Goal: Information Seeking & Learning: Learn about a topic

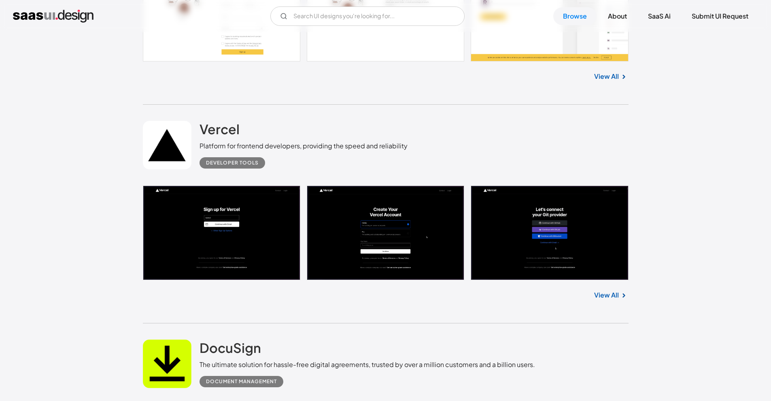
scroll to position [1002, 0]
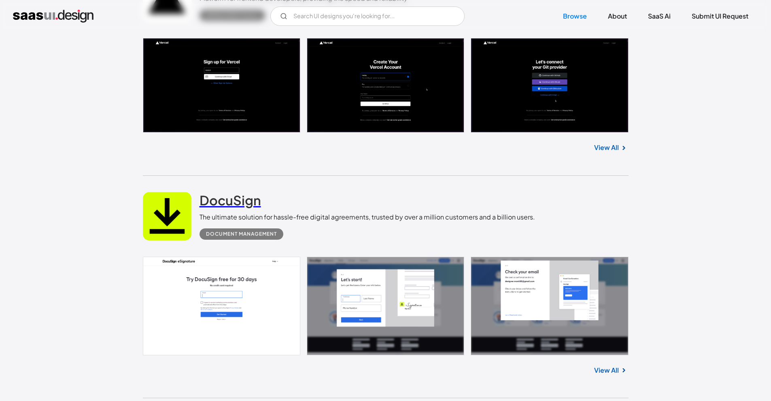
click at [231, 199] on h2 "DocuSign" at bounding box center [230, 200] width 62 height 16
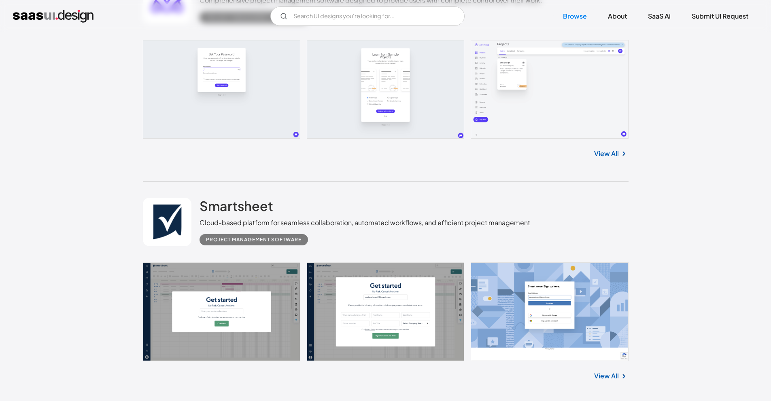
scroll to position [327, 0]
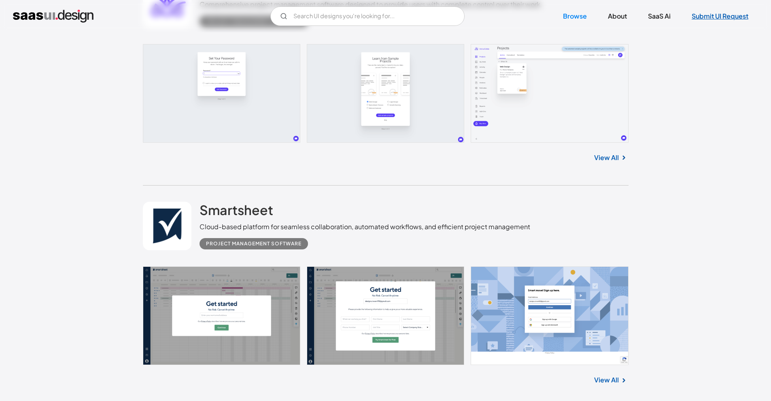
click at [729, 14] on link "Submit UI Request" at bounding box center [720, 16] width 76 height 18
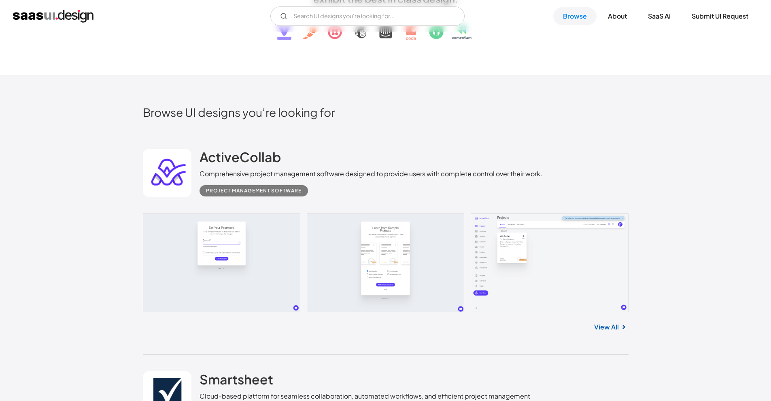
scroll to position [121, 0]
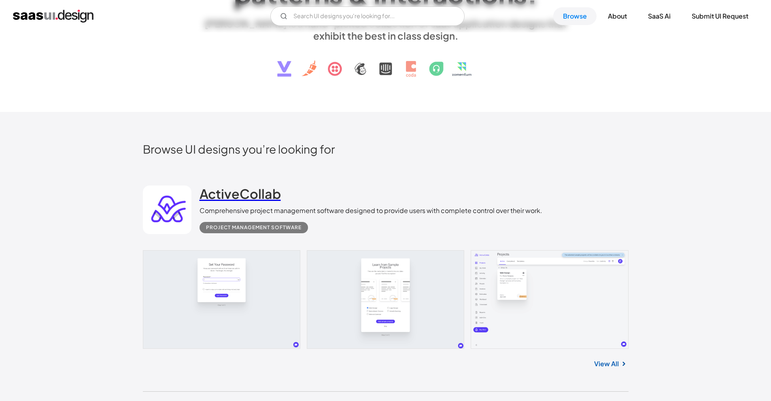
click at [238, 191] on h2 "ActiveCollab" at bounding box center [239, 194] width 81 height 16
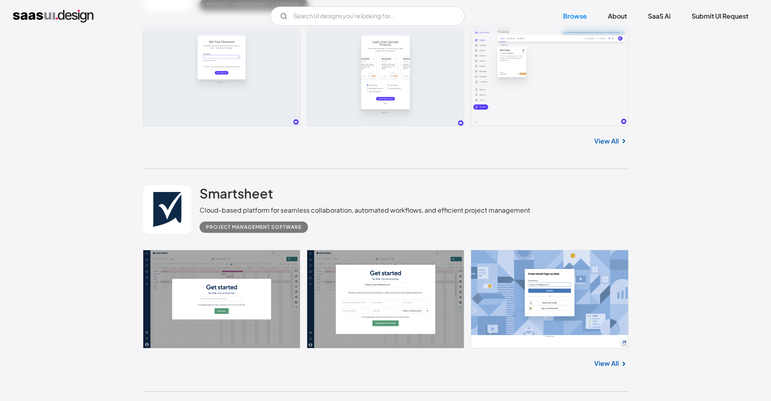
scroll to position [435, 0]
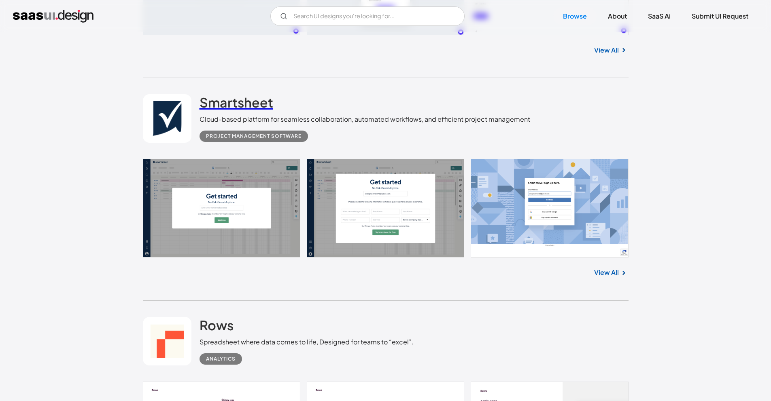
click at [243, 102] on h2 "Smartsheet" at bounding box center [236, 102] width 74 height 16
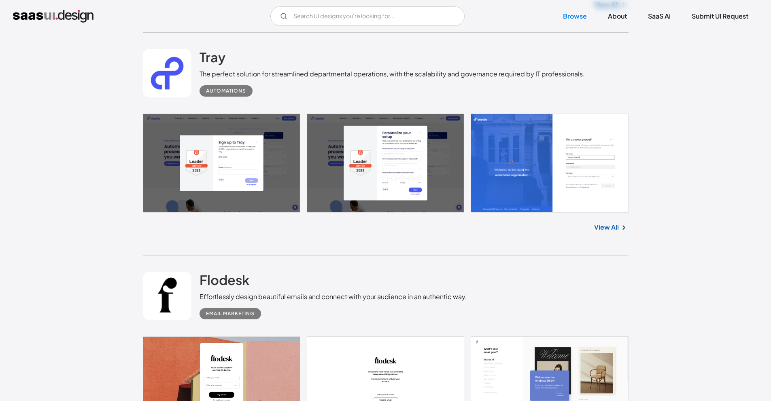
scroll to position [1379, 0]
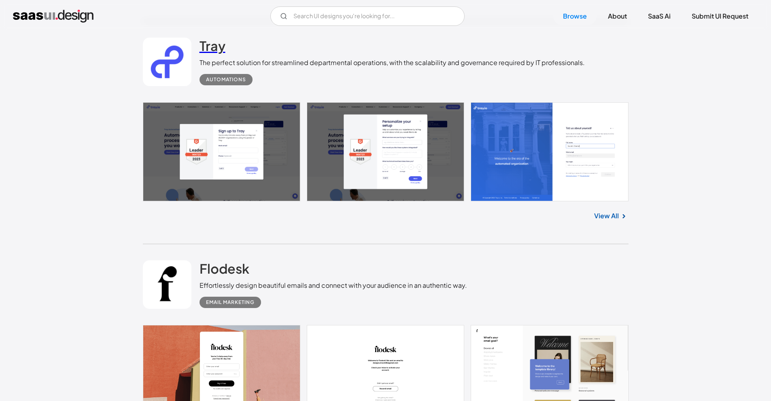
click at [220, 52] on h2 "Tray" at bounding box center [212, 46] width 26 height 16
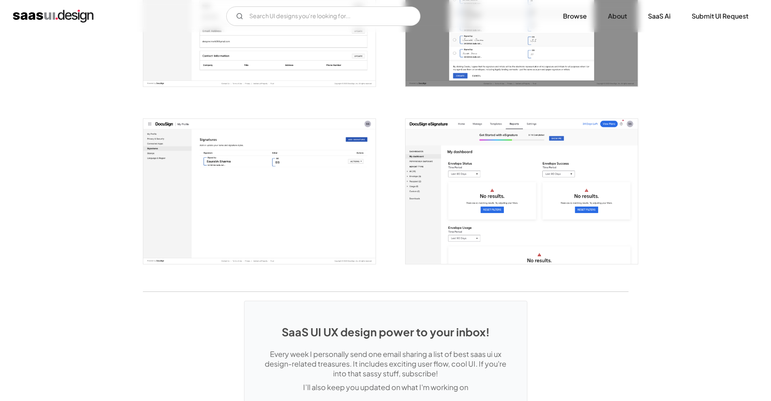
scroll to position [2001, 0]
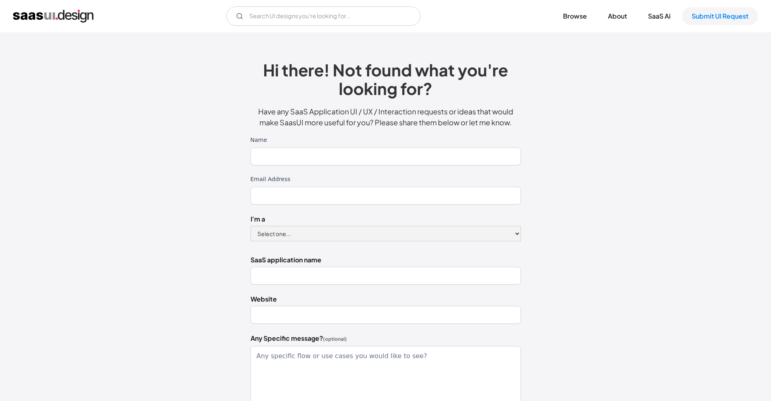
scroll to position [116, 0]
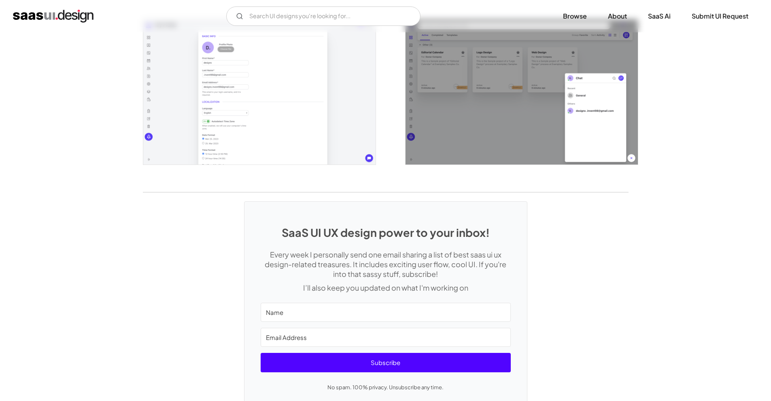
scroll to position [1825, 0]
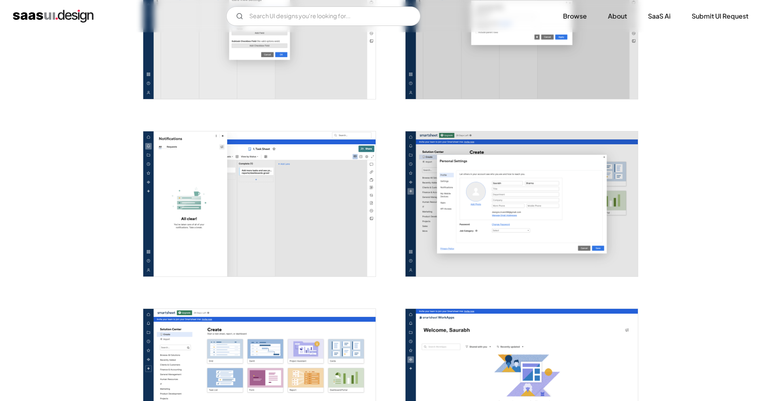
scroll to position [2037, 0]
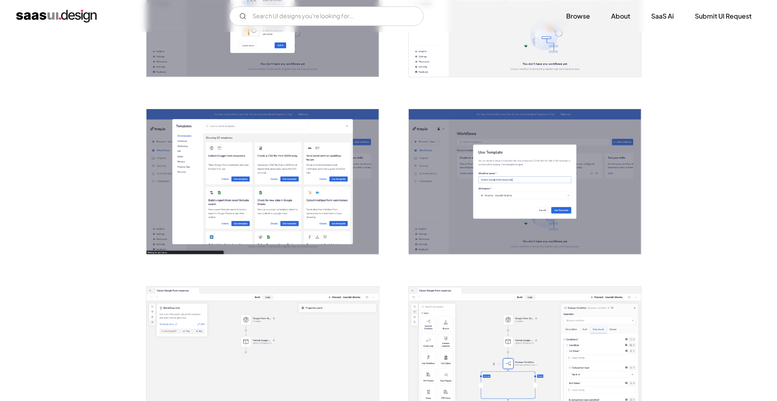
scroll to position [679, 0]
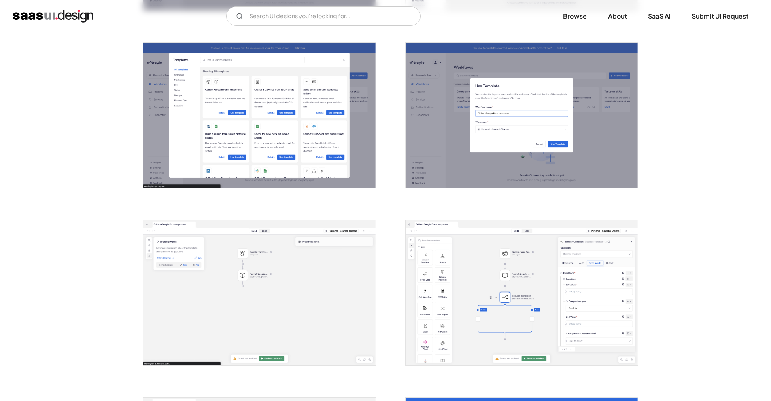
click at [533, 294] on img "open lightbox" at bounding box center [521, 293] width 232 height 145
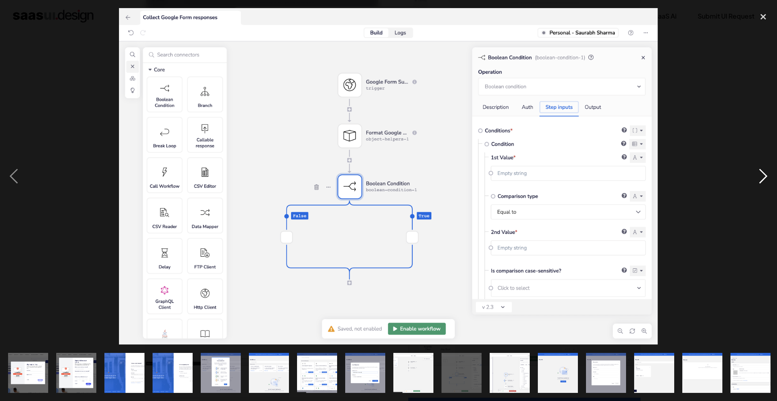
click at [755, 179] on div "next image" at bounding box center [763, 176] width 28 height 337
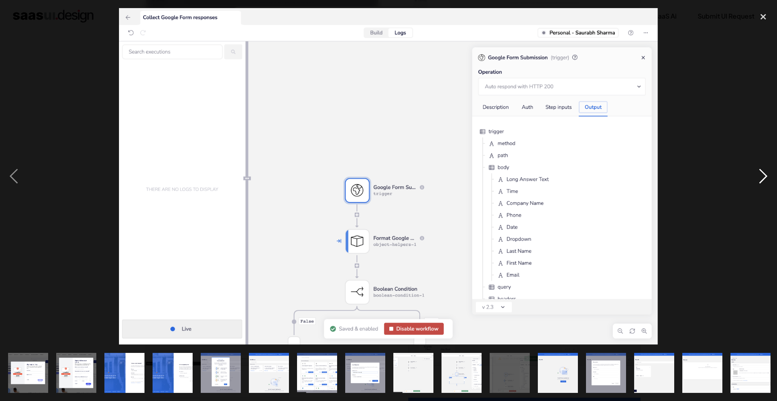
click at [755, 179] on div "next image" at bounding box center [763, 176] width 28 height 337
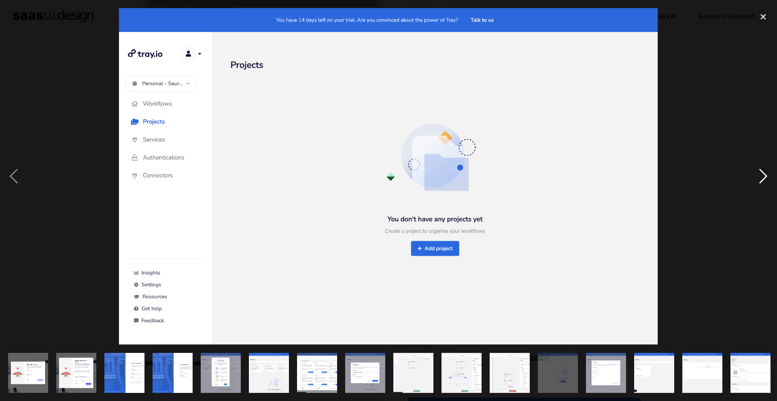
click at [755, 179] on div "next image" at bounding box center [763, 176] width 28 height 337
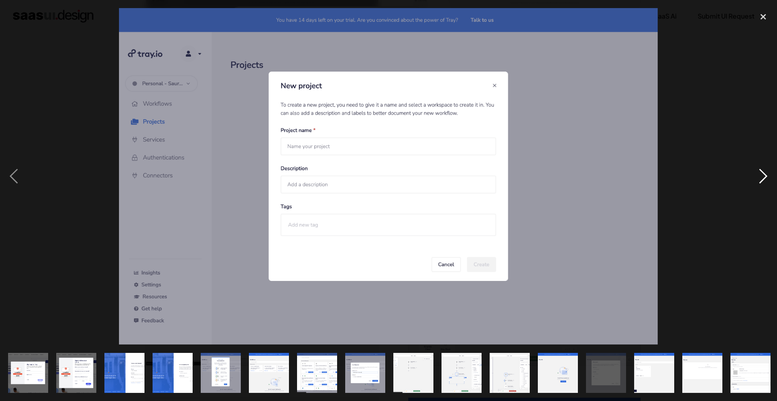
click at [755, 179] on div "next image" at bounding box center [763, 176] width 28 height 337
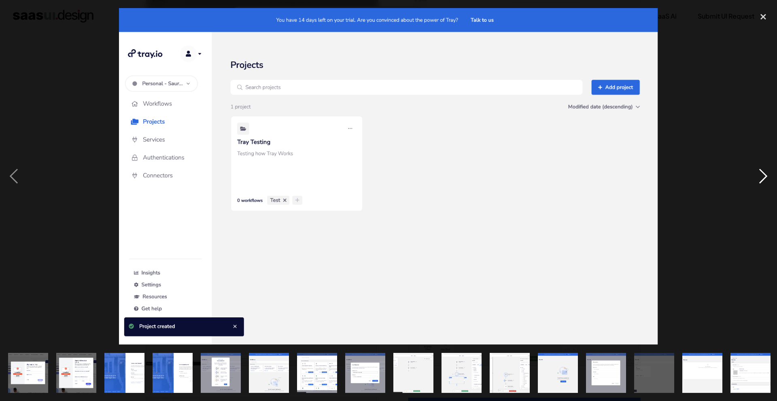
click at [755, 179] on div "next image" at bounding box center [763, 176] width 28 height 337
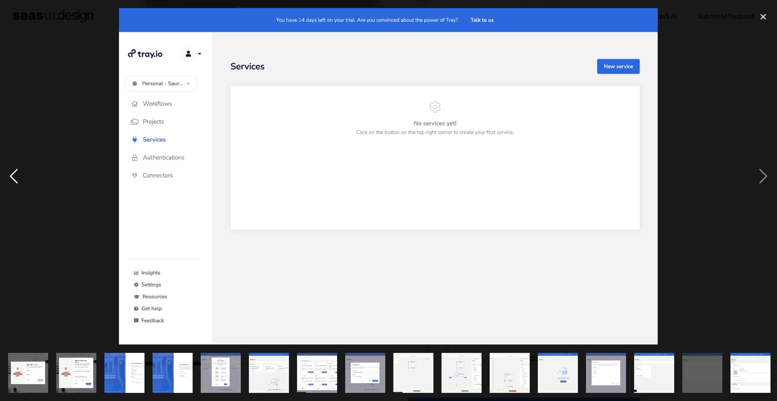
click at [12, 176] on div "previous image" at bounding box center [14, 176] width 28 height 337
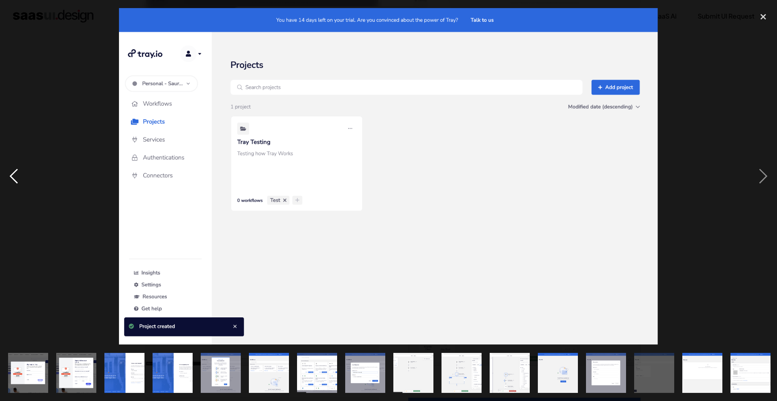
click at [16, 185] on div "previous image" at bounding box center [14, 176] width 28 height 337
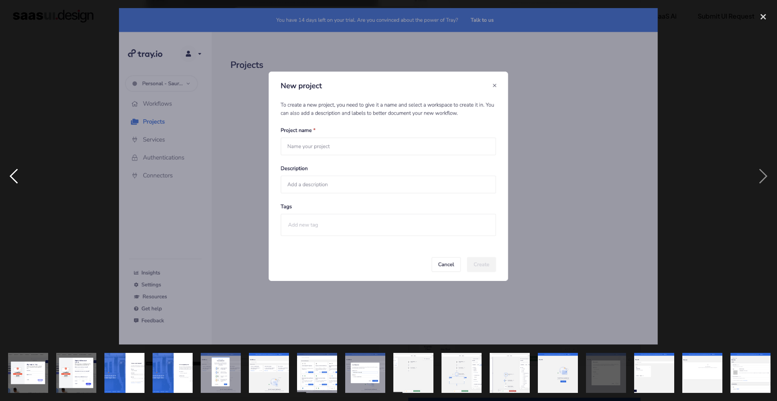
click at [16, 185] on div "previous image" at bounding box center [14, 176] width 28 height 337
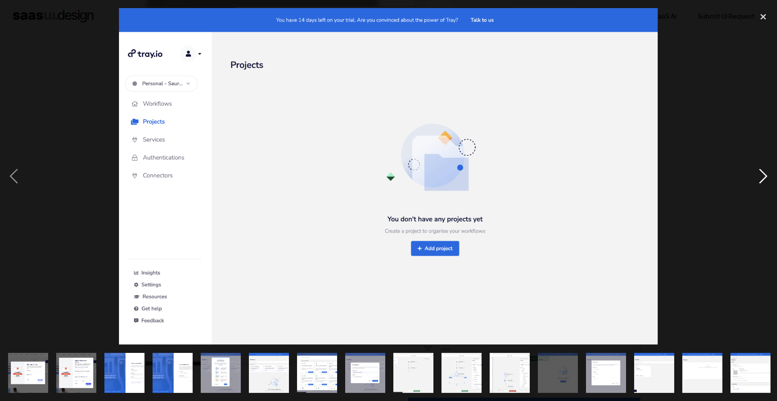
click at [760, 183] on div "next image" at bounding box center [763, 176] width 28 height 337
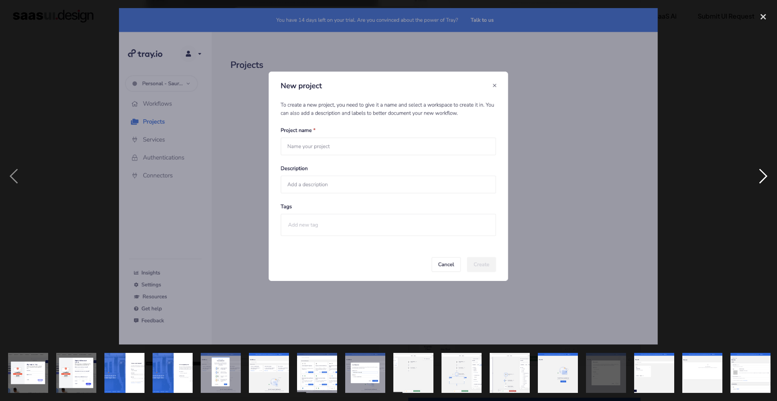
click at [760, 183] on div "next image" at bounding box center [763, 176] width 28 height 337
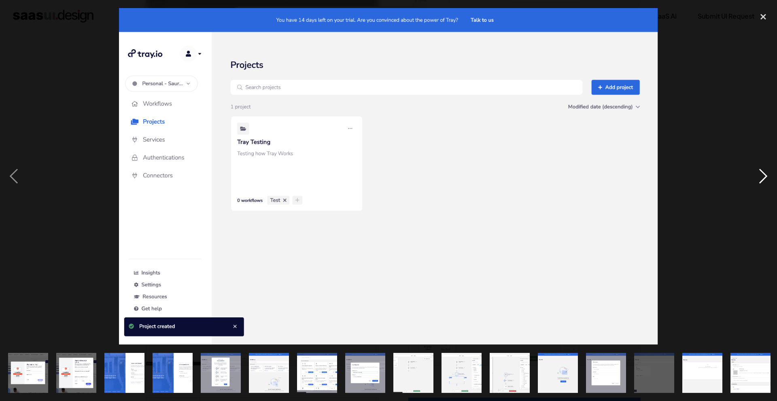
click at [759, 183] on div "next image" at bounding box center [763, 176] width 28 height 337
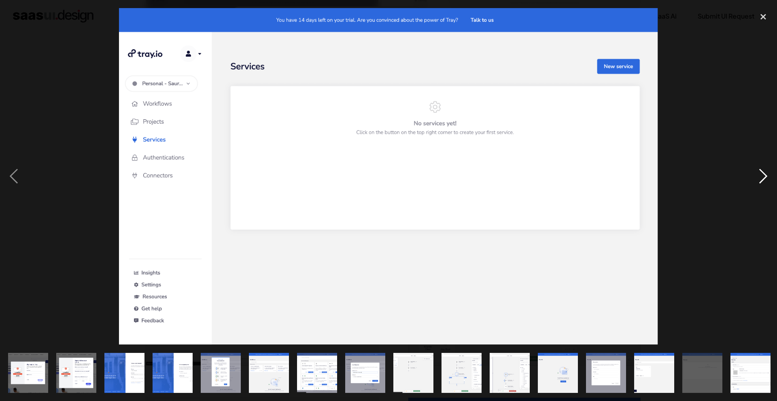
click at [759, 183] on div "next image" at bounding box center [763, 176] width 28 height 337
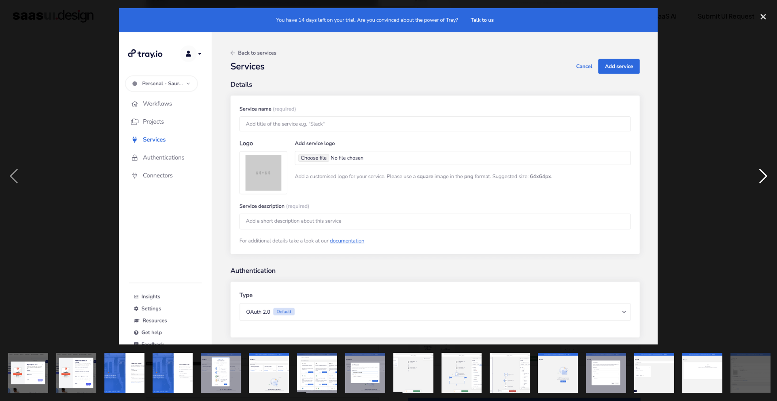
click at [759, 183] on div "next image" at bounding box center [763, 176] width 28 height 337
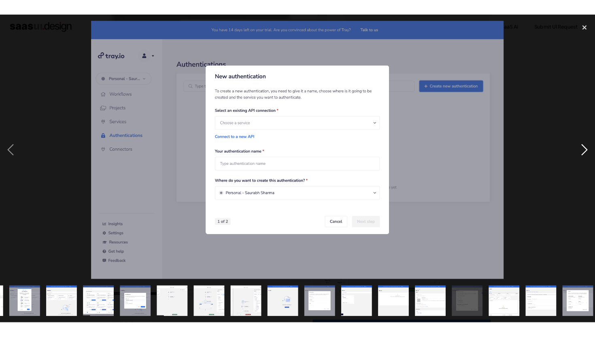
scroll to position [0, 194]
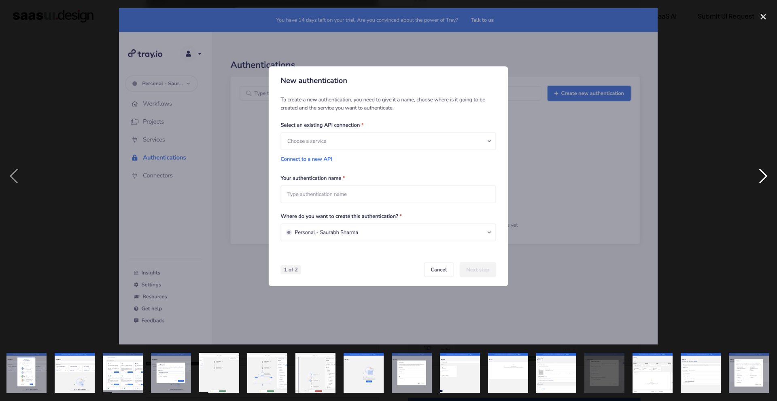
click at [760, 183] on div "next image" at bounding box center [763, 176] width 28 height 337
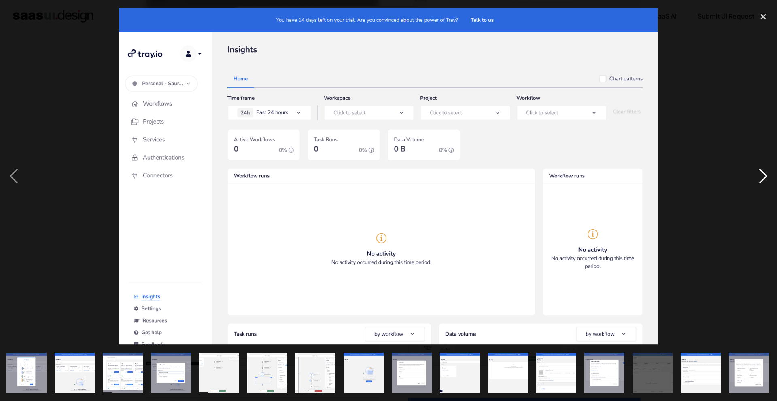
click at [760, 183] on div "next image" at bounding box center [763, 176] width 28 height 337
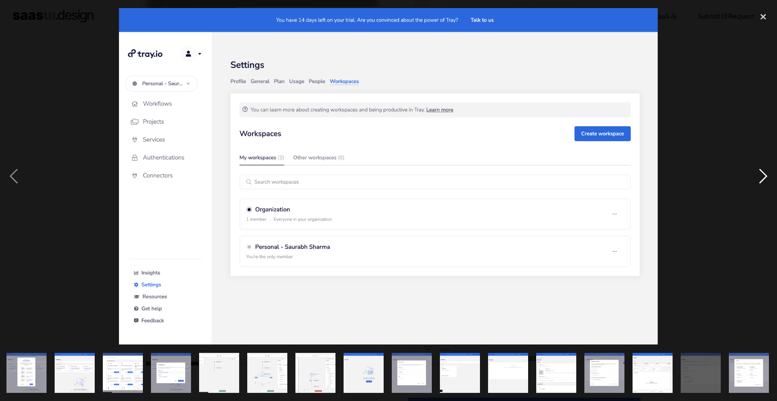
click at [760, 183] on div "next image" at bounding box center [763, 176] width 28 height 337
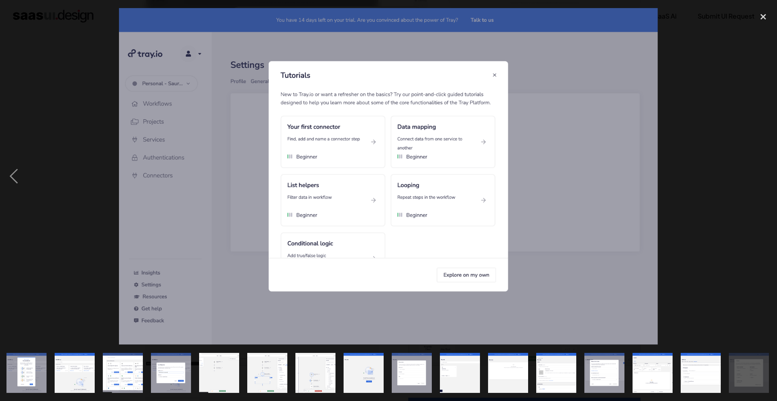
click at [760, 183] on div "next image" at bounding box center [763, 176] width 28 height 337
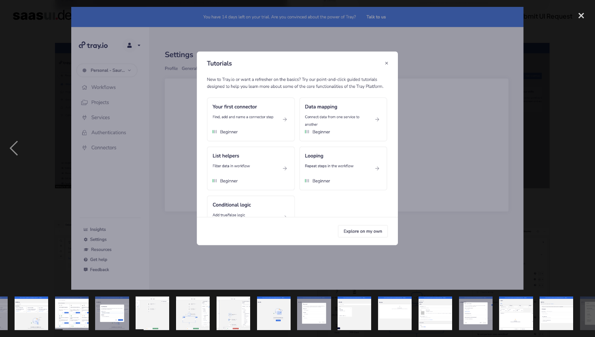
scroll to position [0, 73]
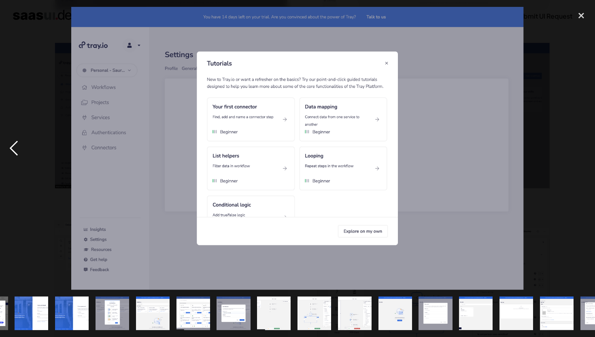
click at [11, 147] on div "previous image" at bounding box center [14, 148] width 28 height 283
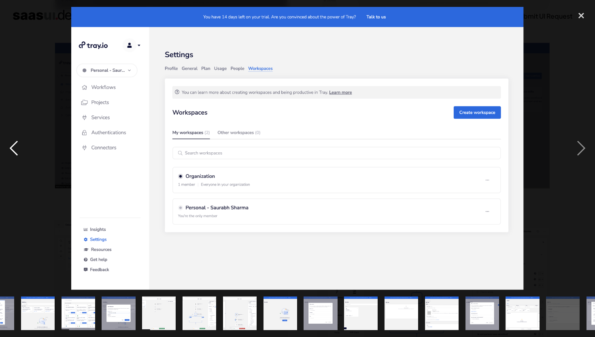
scroll to position [0, 220]
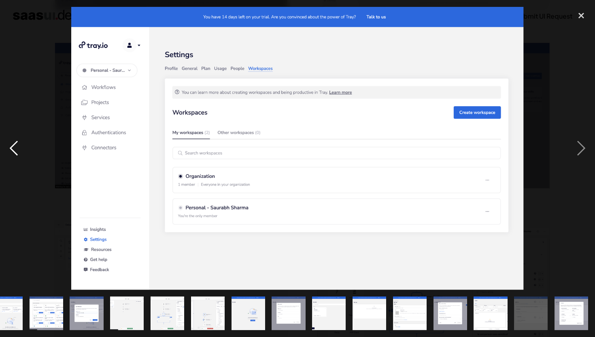
click at [11, 147] on div "previous image" at bounding box center [14, 148] width 28 height 283
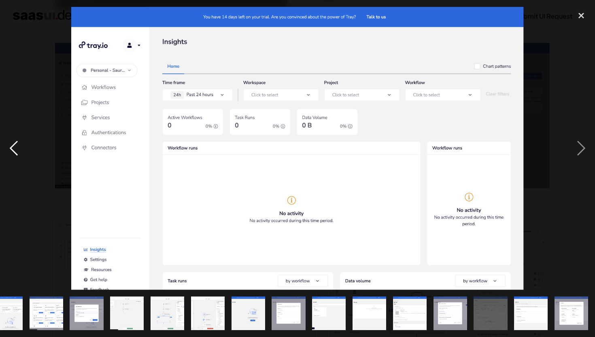
click at [11, 147] on div "previous image" at bounding box center [14, 148] width 28 height 283
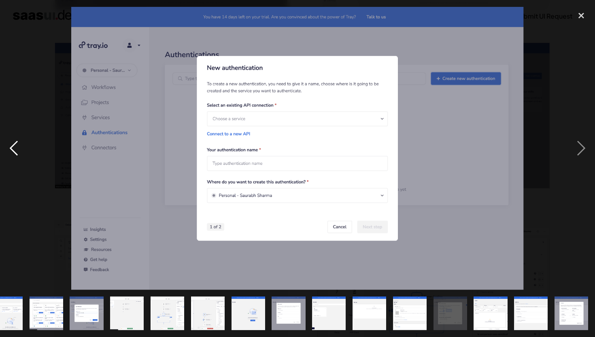
click at [11, 147] on div "previous image" at bounding box center [14, 148] width 28 height 283
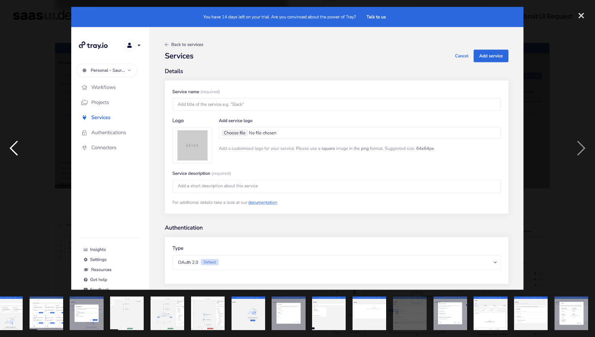
click at [11, 147] on div "previous image" at bounding box center [14, 148] width 28 height 283
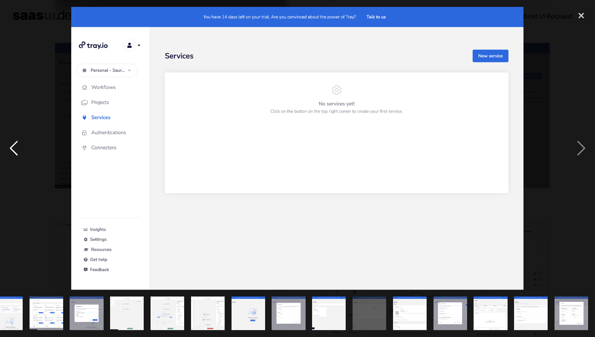
click at [11, 147] on div "previous image" at bounding box center [14, 148] width 28 height 283
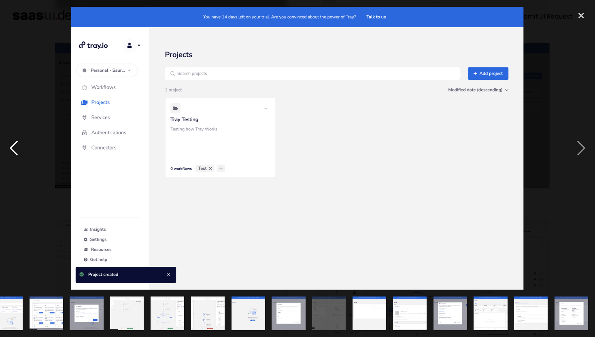
click at [11, 147] on div "previous image" at bounding box center [14, 148] width 28 height 283
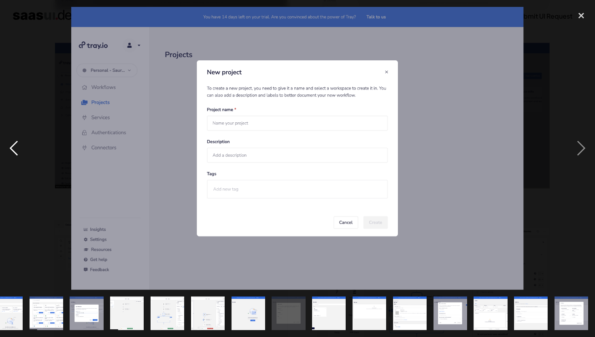
click at [11, 147] on div "previous image" at bounding box center [14, 148] width 28 height 283
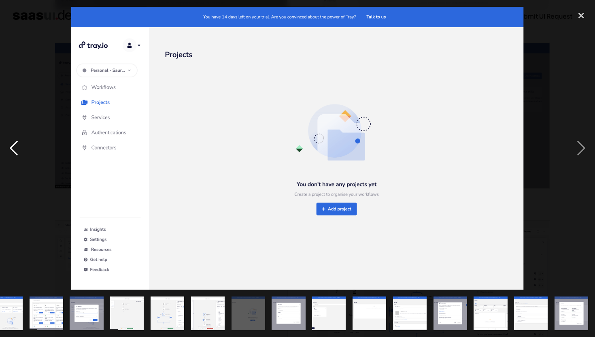
click at [11, 147] on div "previous image" at bounding box center [14, 148] width 28 height 283
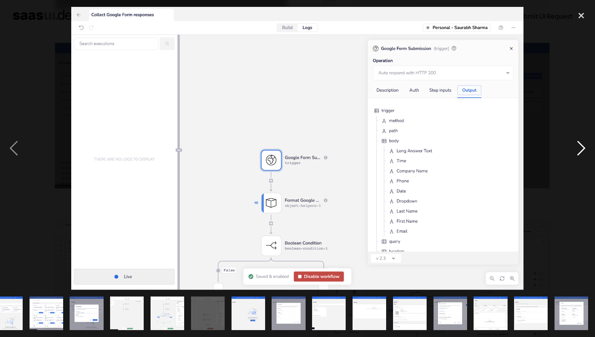
click at [587, 153] on div "next image" at bounding box center [581, 148] width 28 height 283
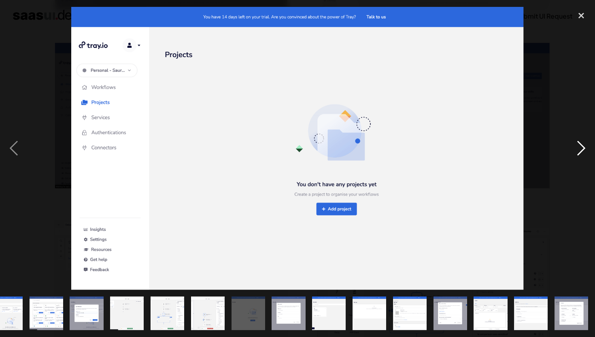
click at [582, 152] on div "next image" at bounding box center [581, 148] width 28 height 283
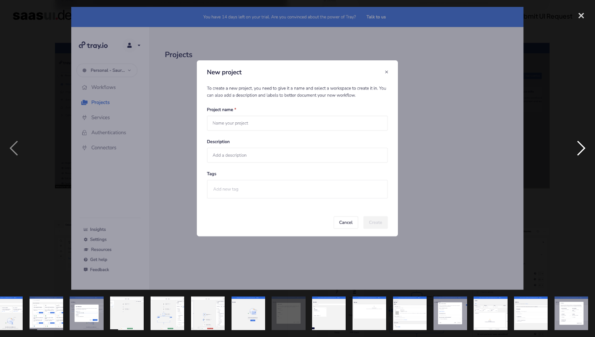
click at [582, 152] on div "next image" at bounding box center [581, 148] width 28 height 283
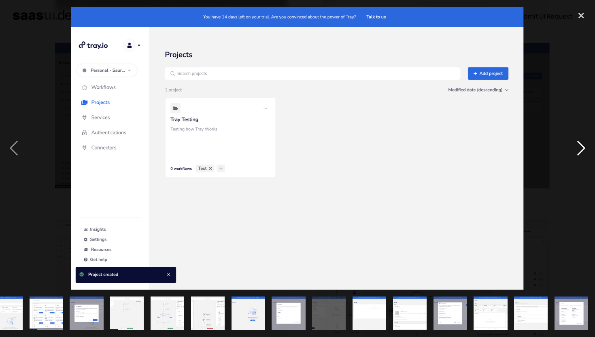
click at [583, 144] on div "next image" at bounding box center [581, 148] width 28 height 283
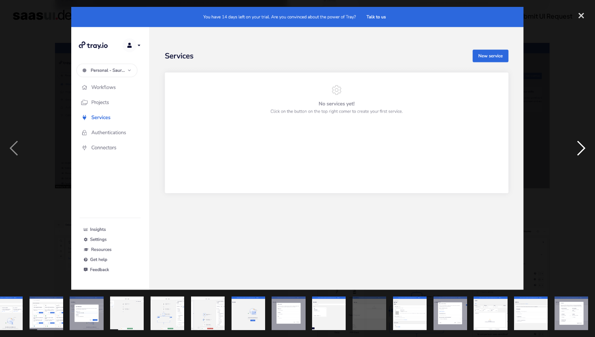
click at [583, 144] on div "next image" at bounding box center [581, 148] width 28 height 283
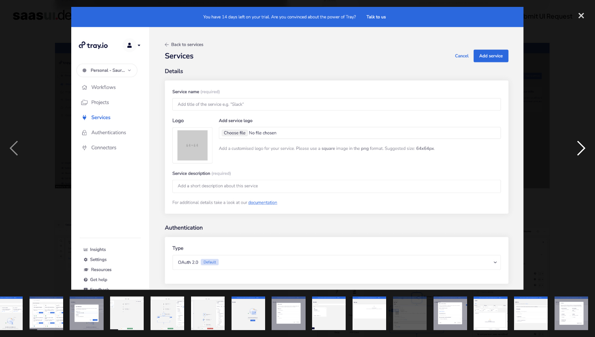
click at [583, 144] on div "next image" at bounding box center [581, 148] width 28 height 283
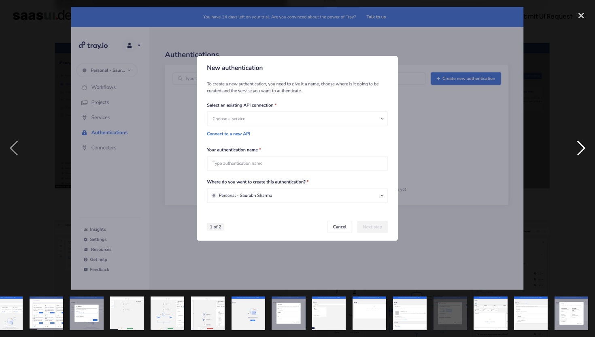
click at [583, 144] on div "next image" at bounding box center [581, 148] width 28 height 283
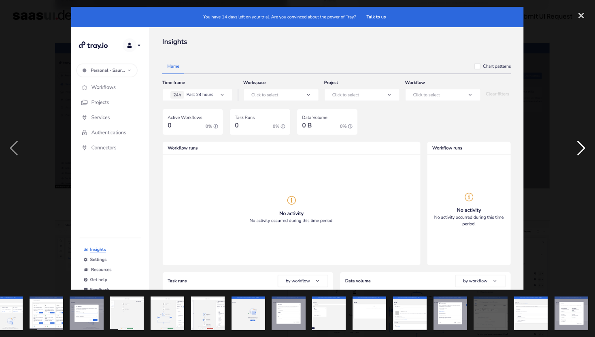
click at [583, 144] on div "next image" at bounding box center [581, 148] width 28 height 283
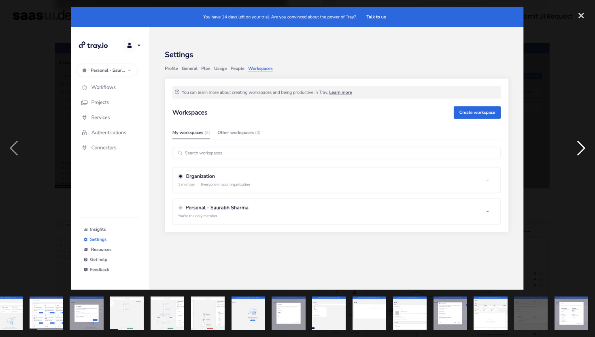
click at [583, 144] on div "next image" at bounding box center [581, 148] width 28 height 283
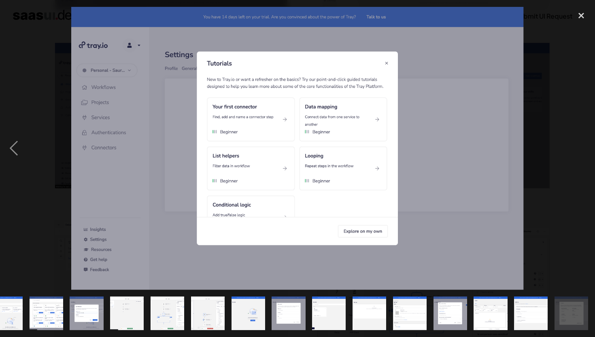
click at [583, 144] on div "next image" at bounding box center [581, 148] width 28 height 283
click at [581, 149] on div "next image" at bounding box center [581, 148] width 28 height 283
click at [37, 317] on img "show item 7 of 20" at bounding box center [46, 313] width 54 height 34
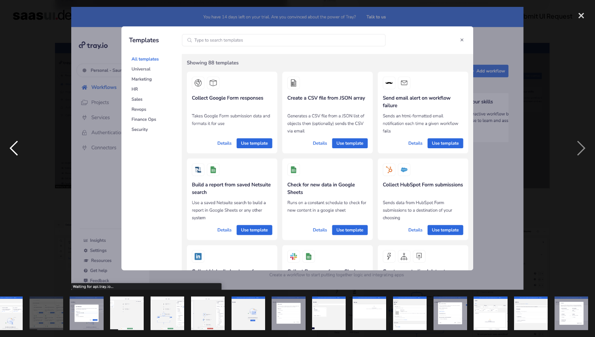
click at [13, 151] on div "previous image" at bounding box center [14, 148] width 28 height 283
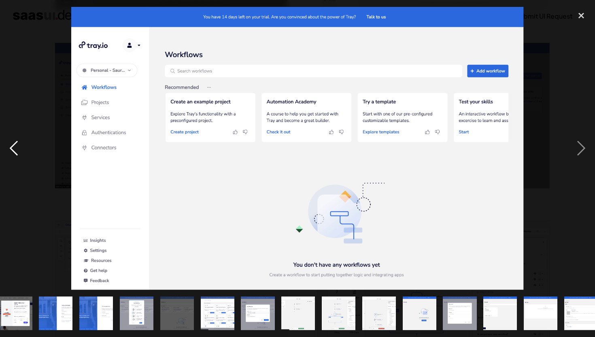
scroll to position [0, 7]
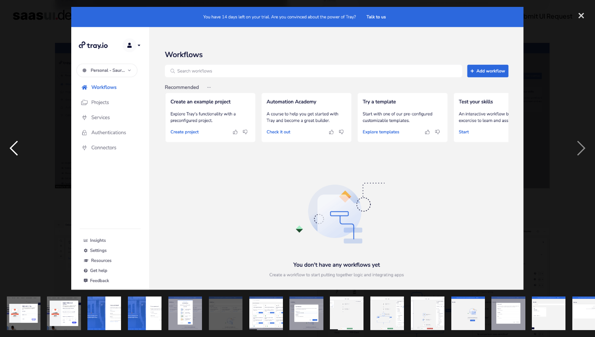
click at [13, 151] on div "previous image" at bounding box center [14, 148] width 28 height 283
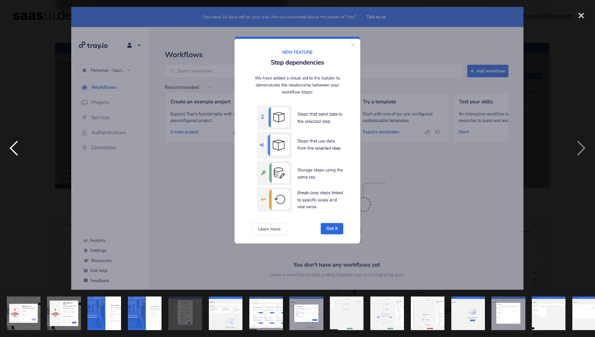
click at [13, 151] on div "previous image" at bounding box center [14, 148] width 28 height 283
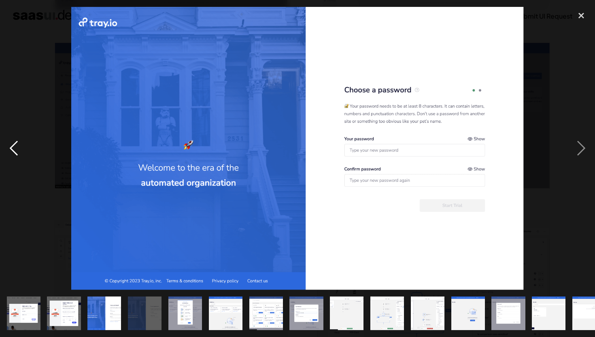
click at [13, 151] on div "previous image" at bounding box center [14, 148] width 28 height 283
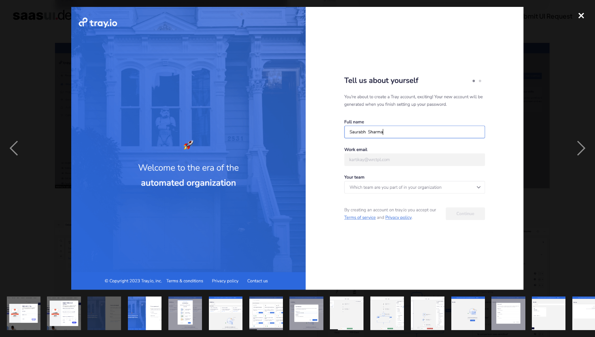
click at [577, 17] on div "close lightbox" at bounding box center [581, 16] width 28 height 18
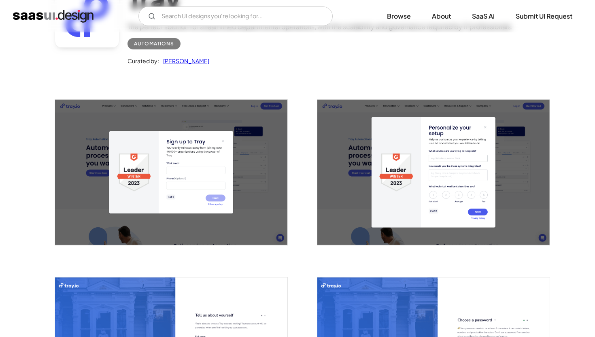
scroll to position [109, 0]
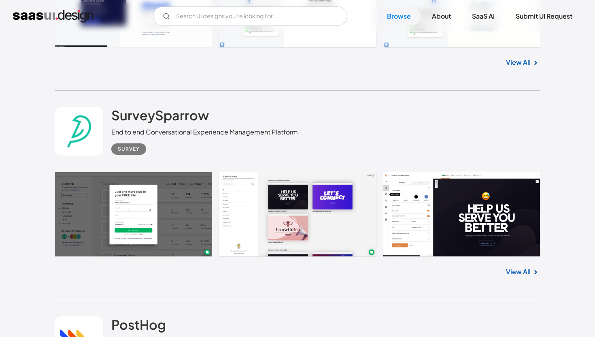
scroll to position [834, 0]
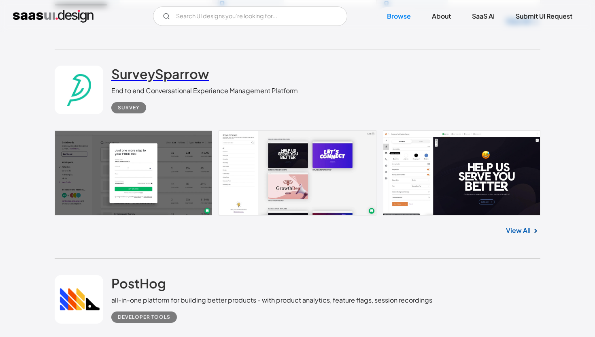
click at [157, 74] on h2 "SurveySparrow" at bounding box center [160, 74] width 98 height 16
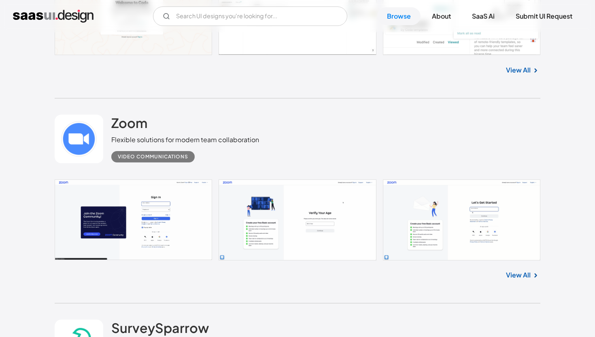
scroll to position [398, 0]
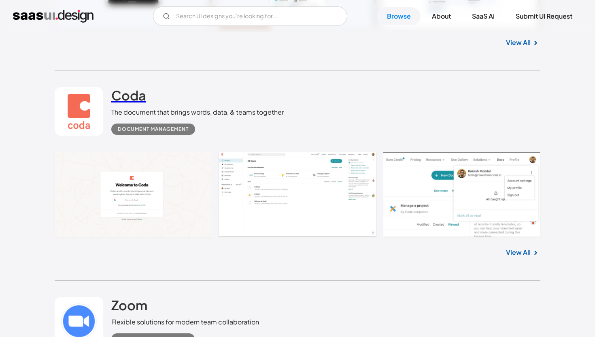
click at [130, 98] on h2 "Coda" at bounding box center [128, 95] width 35 height 16
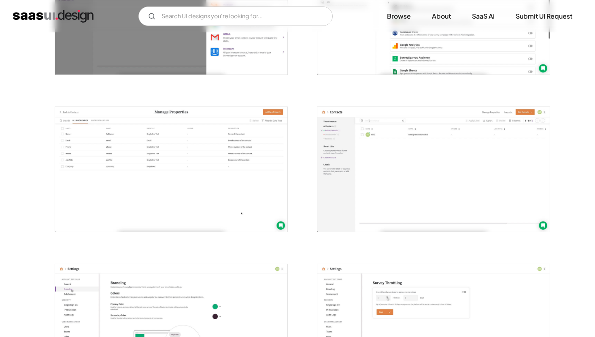
scroll to position [1016, 0]
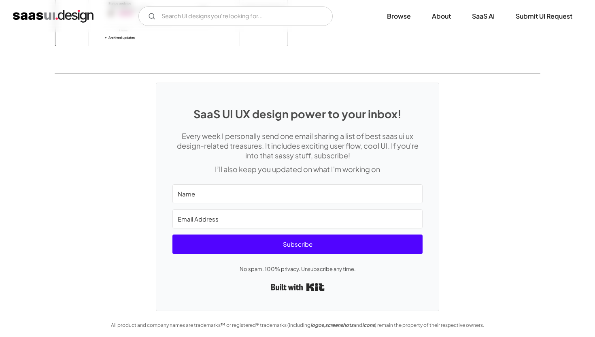
scroll to position [1678, 0]
